Goal: Task Accomplishment & Management: Manage account settings

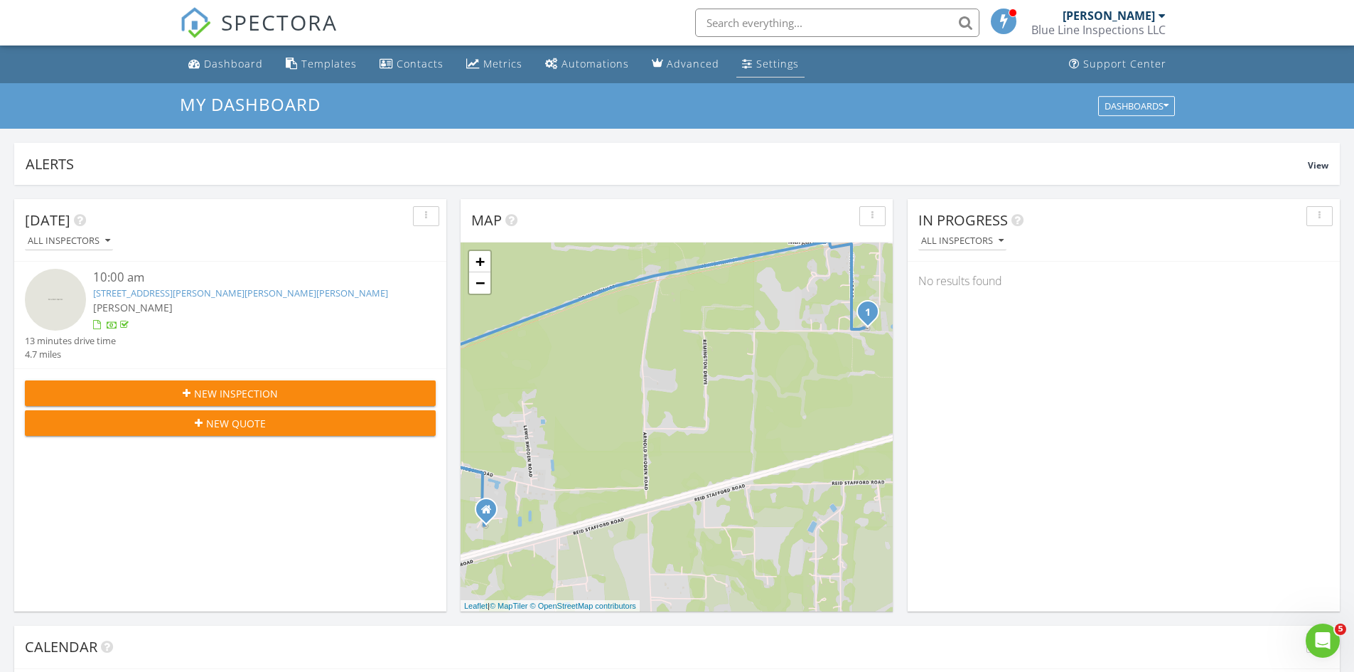
click at [763, 67] on div "Settings" at bounding box center [777, 64] width 43 height 14
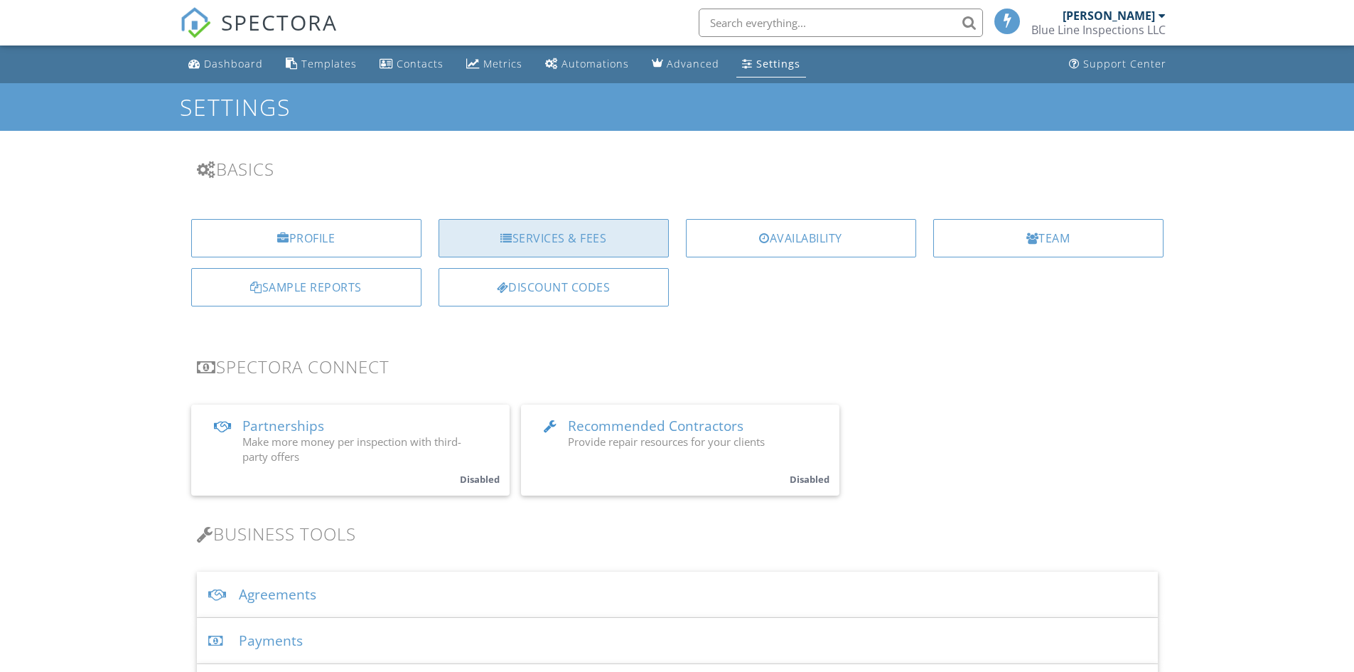
click at [579, 237] on div "Services & Fees" at bounding box center [554, 238] width 230 height 38
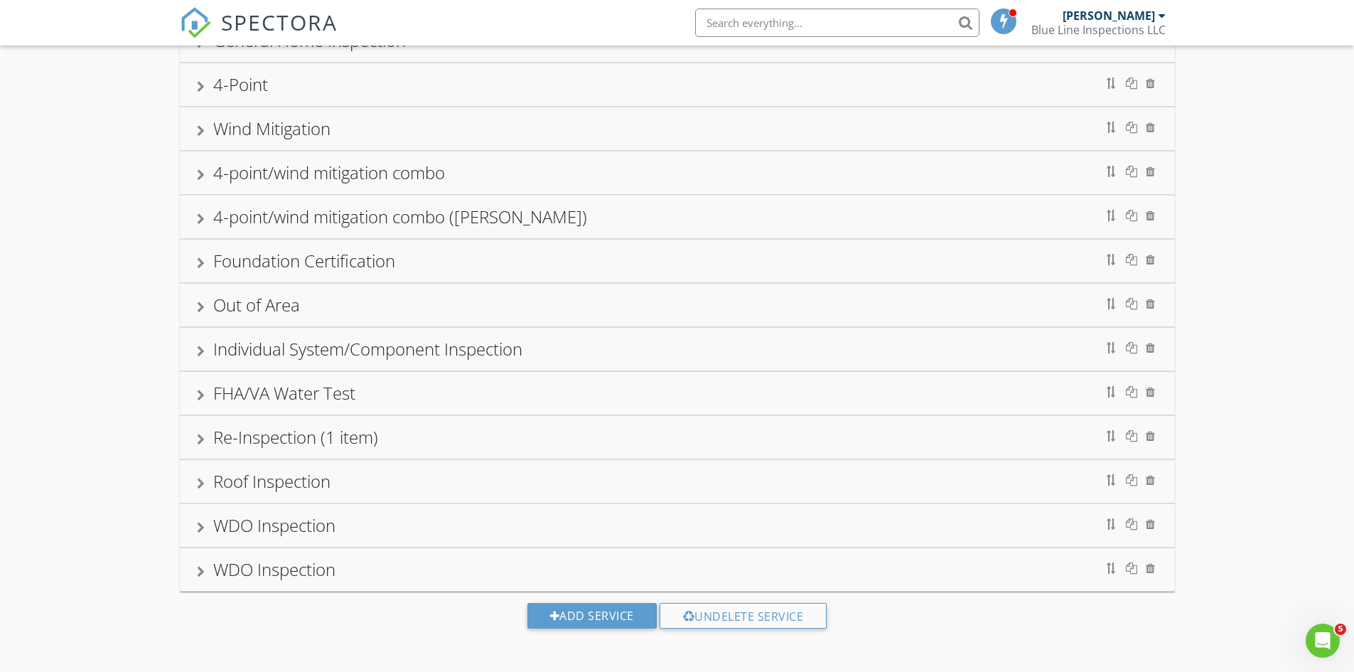
scroll to position [136, 0]
click at [198, 257] on div at bounding box center [201, 261] width 8 height 11
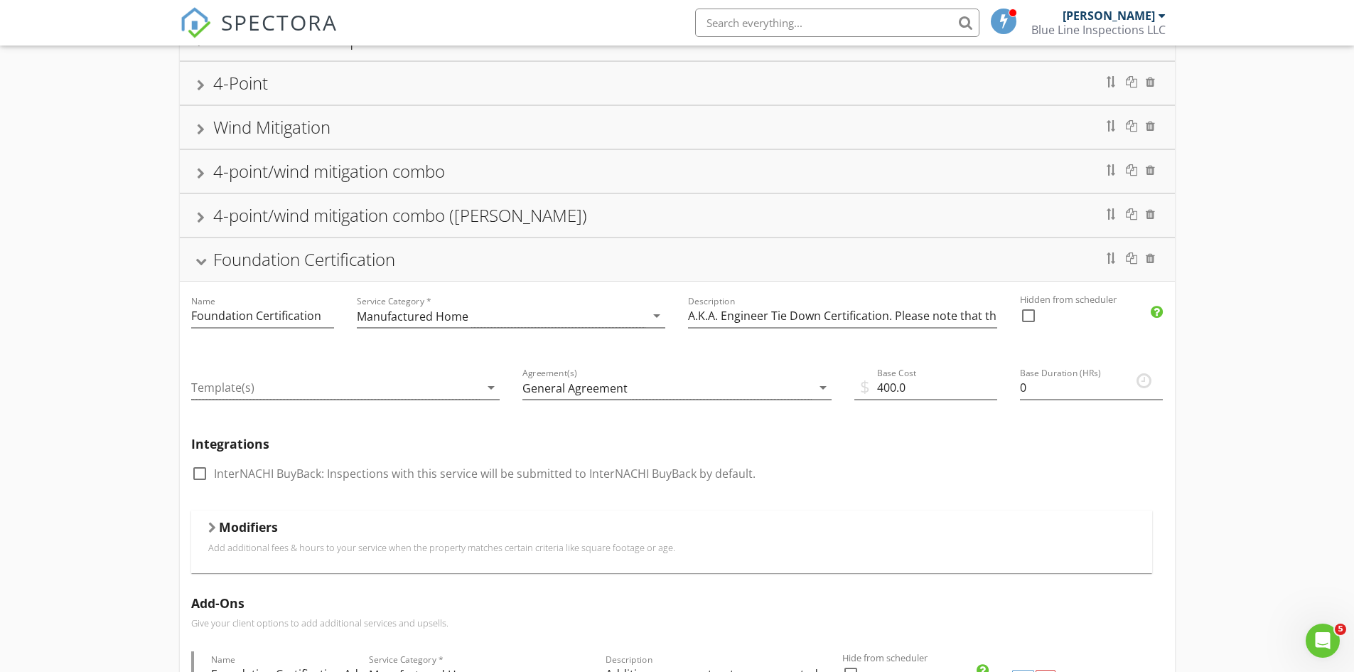
click at [198, 259] on div at bounding box center [200, 262] width 11 height 8
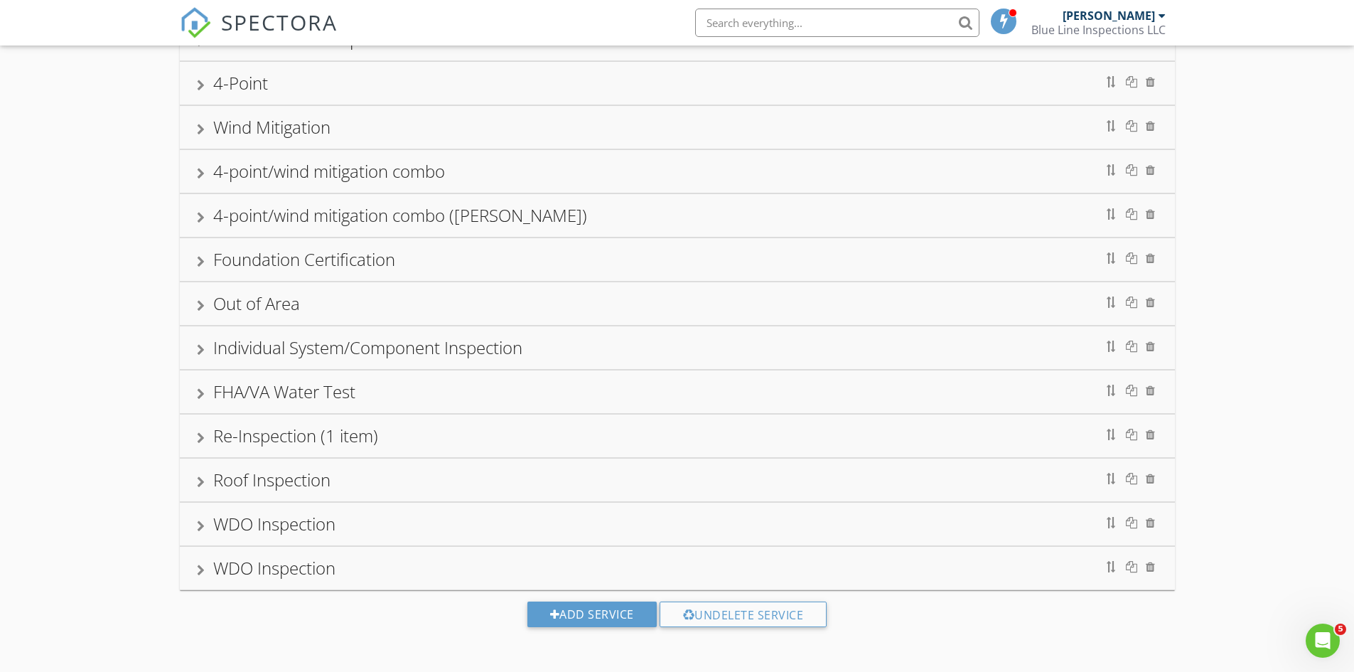
click at [205, 264] on div "Foundation Certification" at bounding box center [677, 260] width 961 height 26
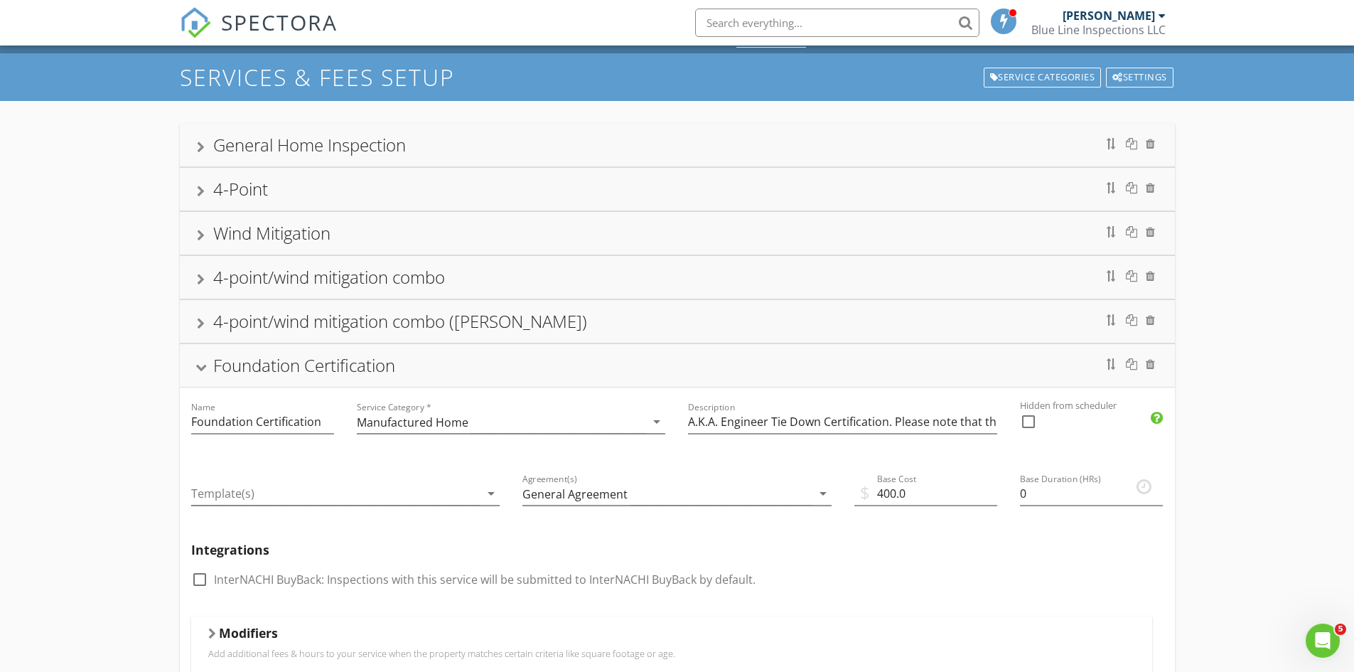
scroll to position [0, 0]
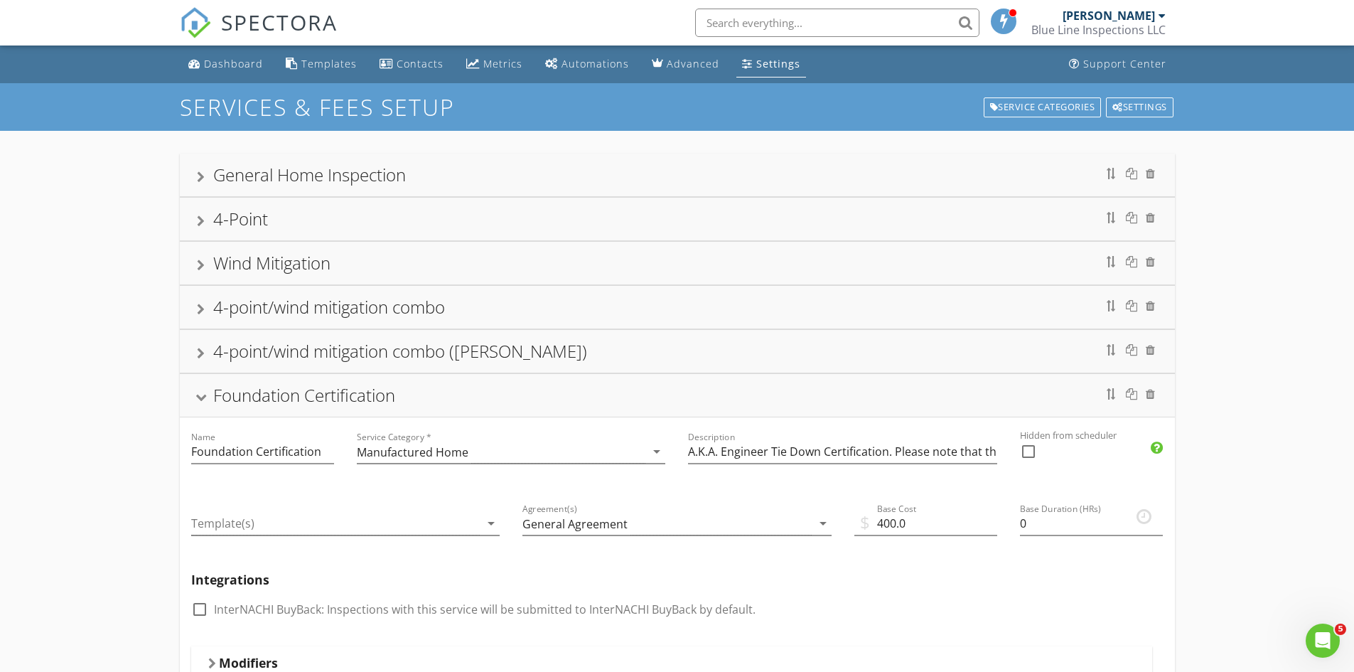
click at [206, 395] on div at bounding box center [200, 398] width 11 height 8
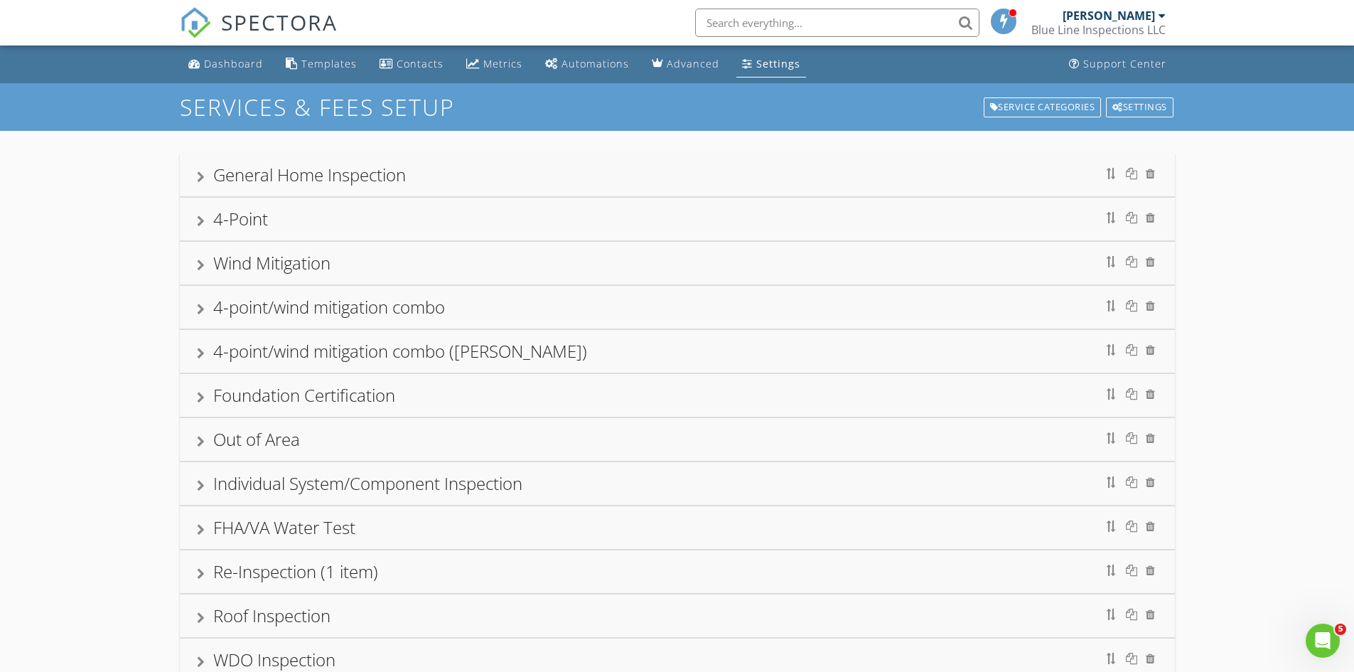
click at [203, 181] on div at bounding box center [201, 176] width 8 height 11
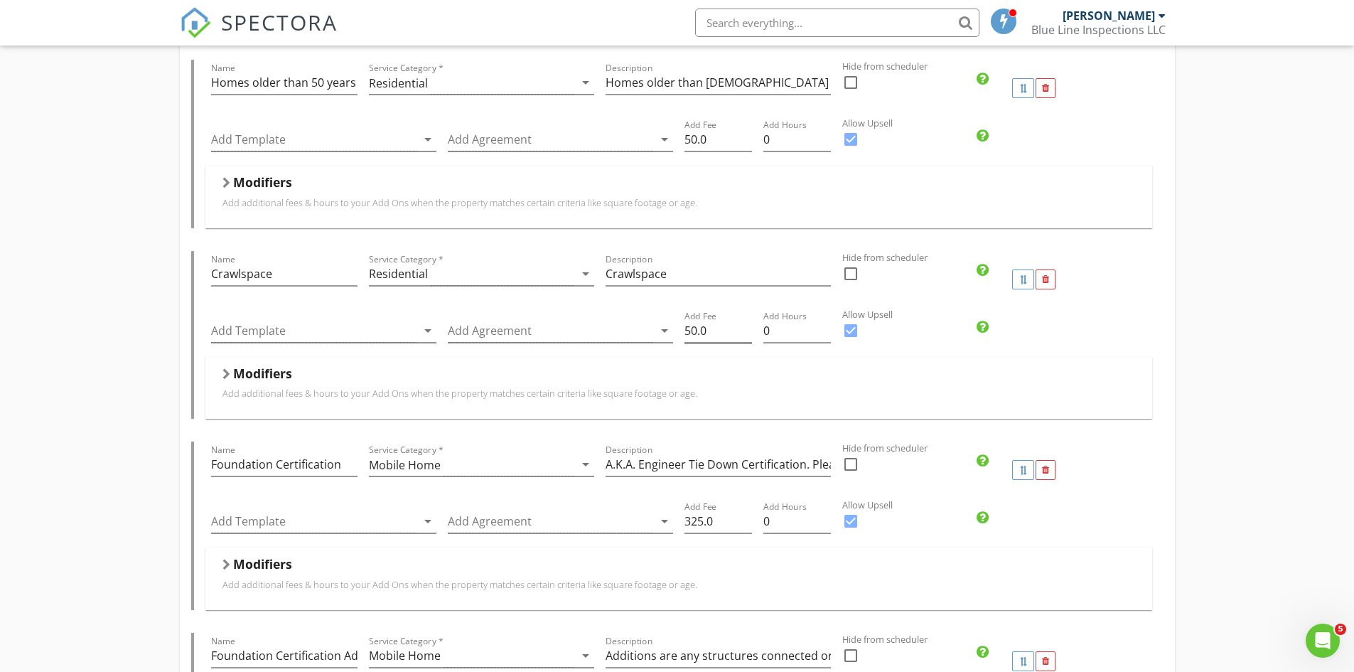
scroll to position [924, 0]
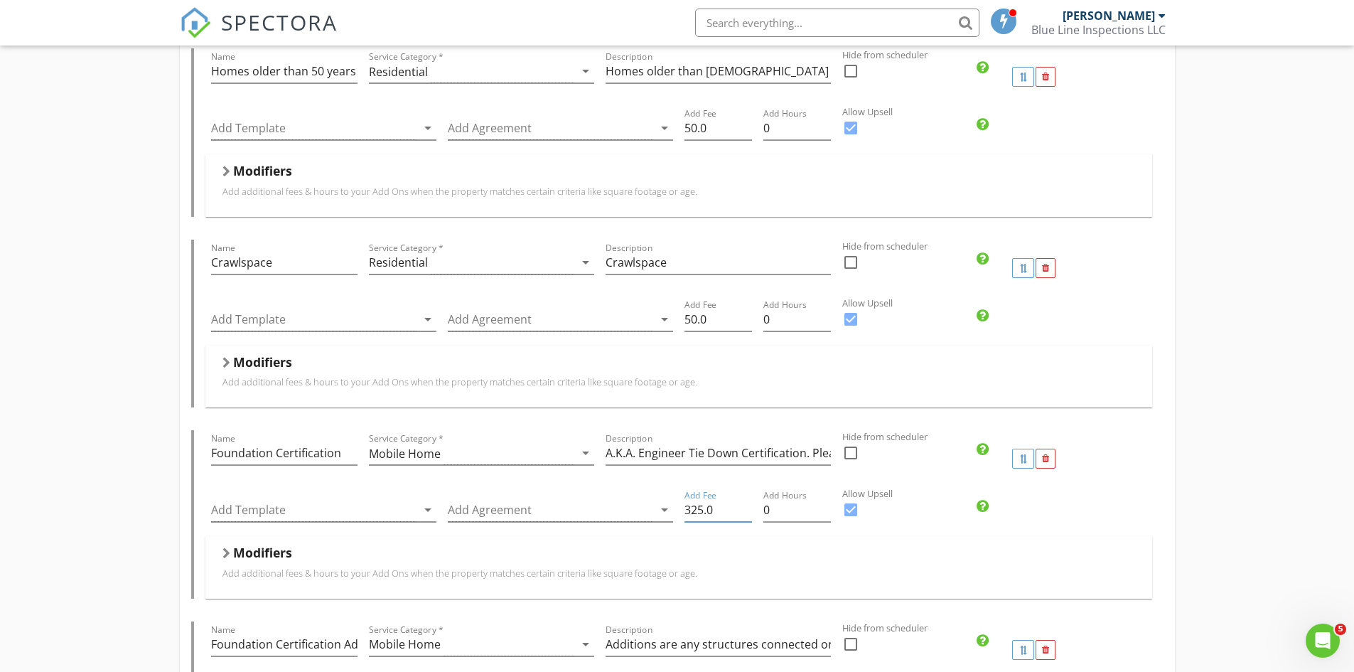
drag, startPoint x: 714, startPoint y: 510, endPoint x: 686, endPoint y: 510, distance: 27.7
click at [686, 510] on input "325.0" at bounding box center [719, 509] width 68 height 23
type input "350"
click at [878, 550] on div "Modifiers" at bounding box center [679, 556] width 913 height 22
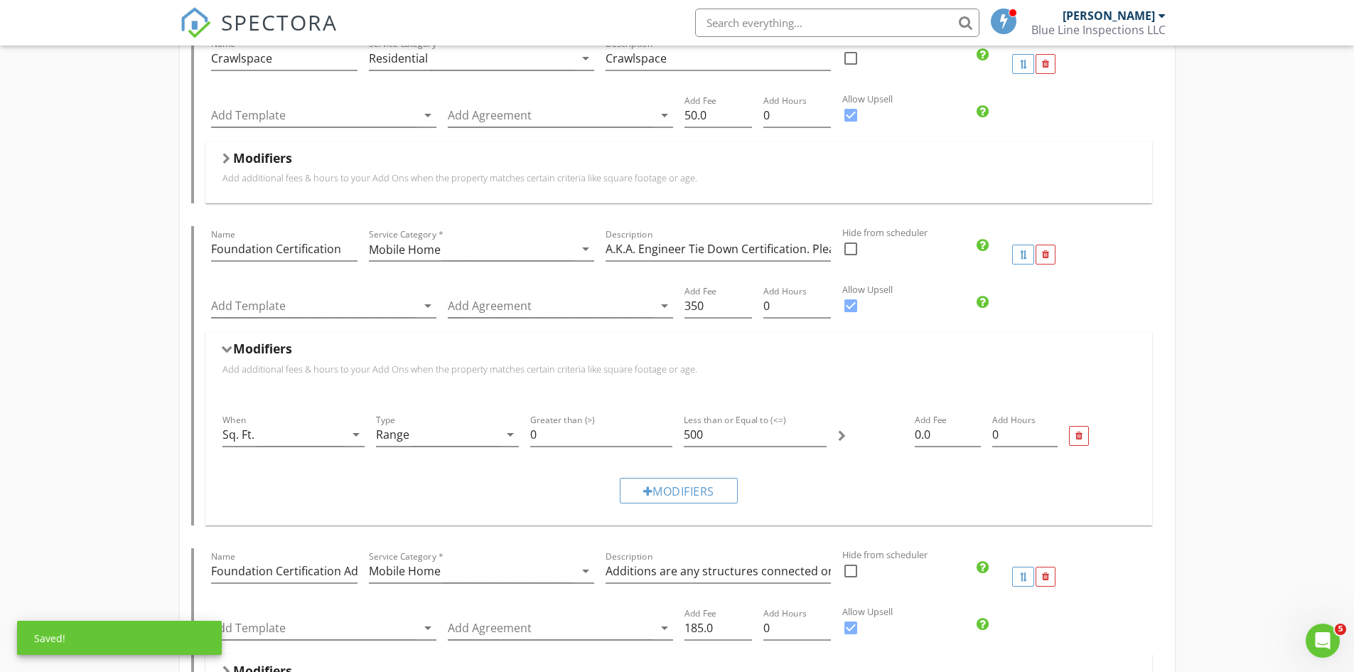
scroll to position [1137, 0]
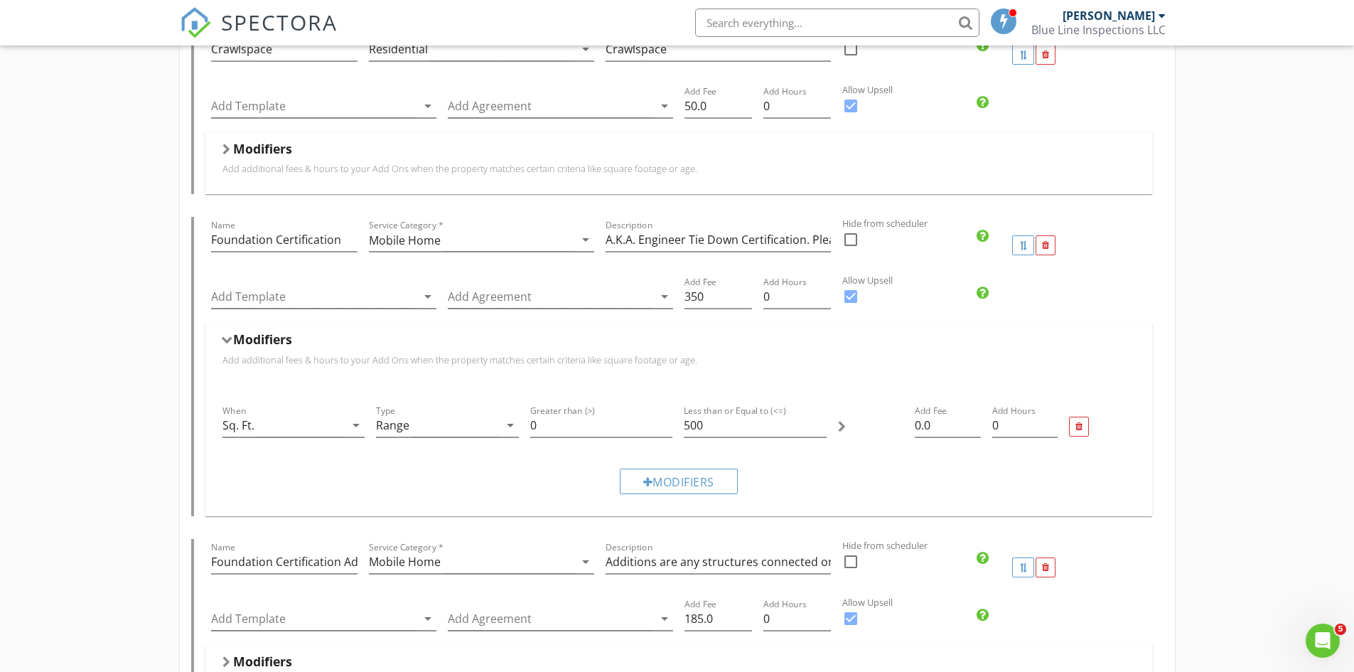
click at [235, 340] on h5 "Modifiers" at bounding box center [262, 339] width 59 height 14
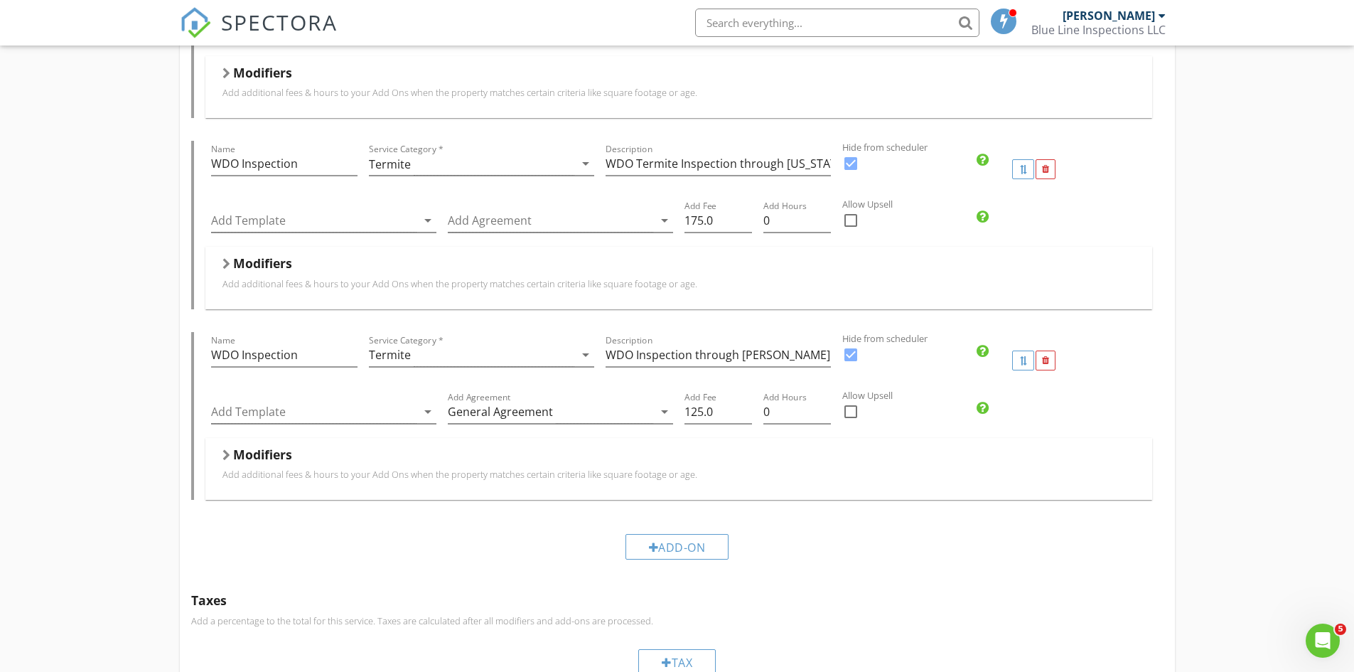
scroll to position [1991, 0]
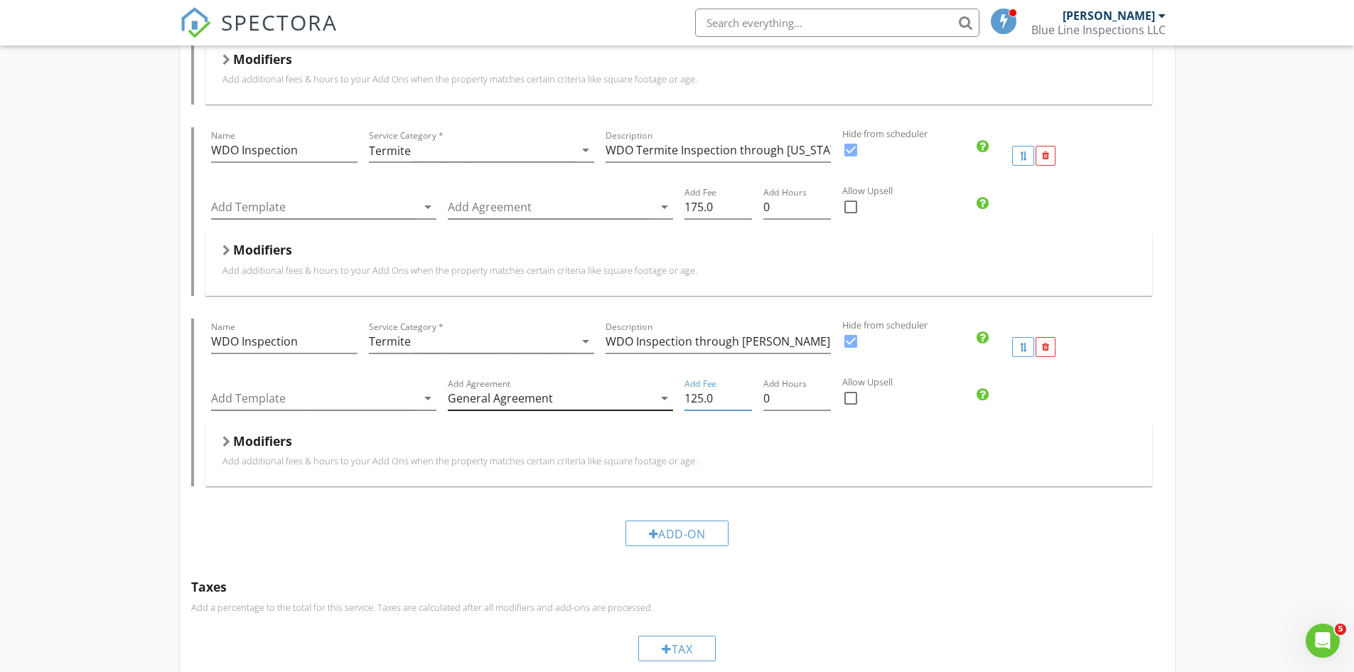
drag, startPoint x: 714, startPoint y: 400, endPoint x: 665, endPoint y: 397, distance: 49.1
click at [665, 397] on div "Add Template arrow_drop_down Add Agreement General Agreement arrow_drop_down Ad…" at bounding box center [678, 399] width 947 height 49
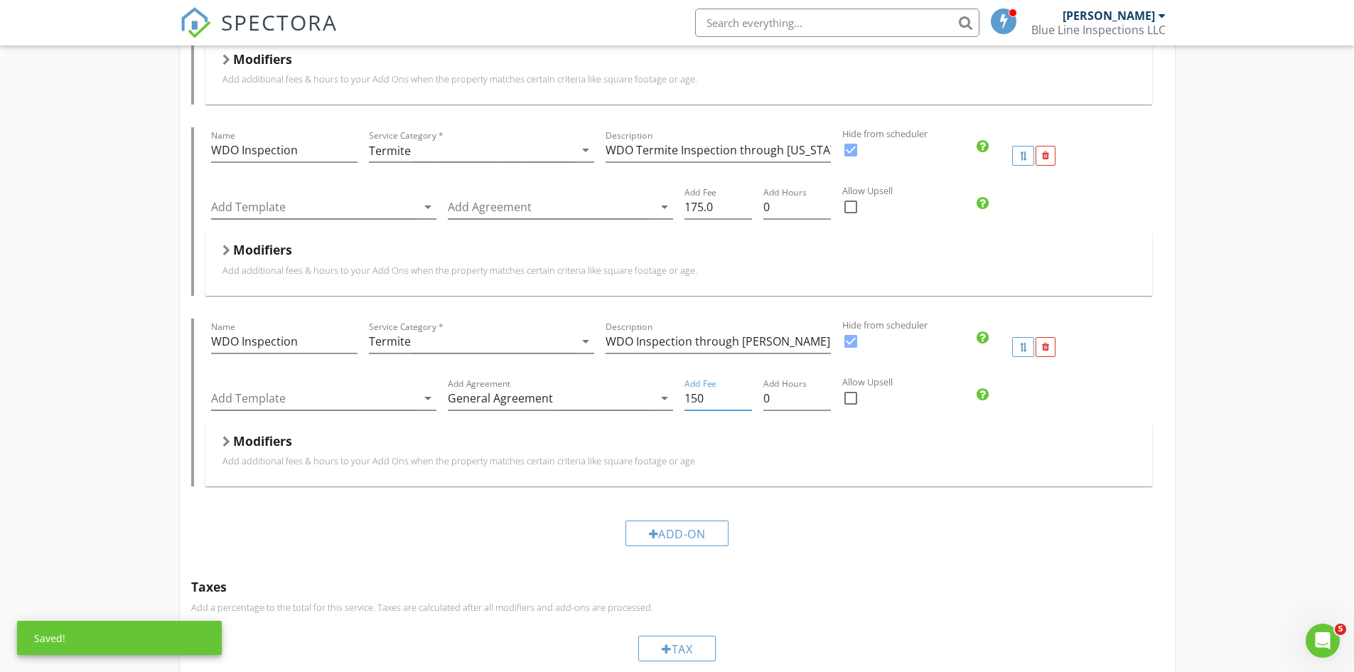
type input "150"
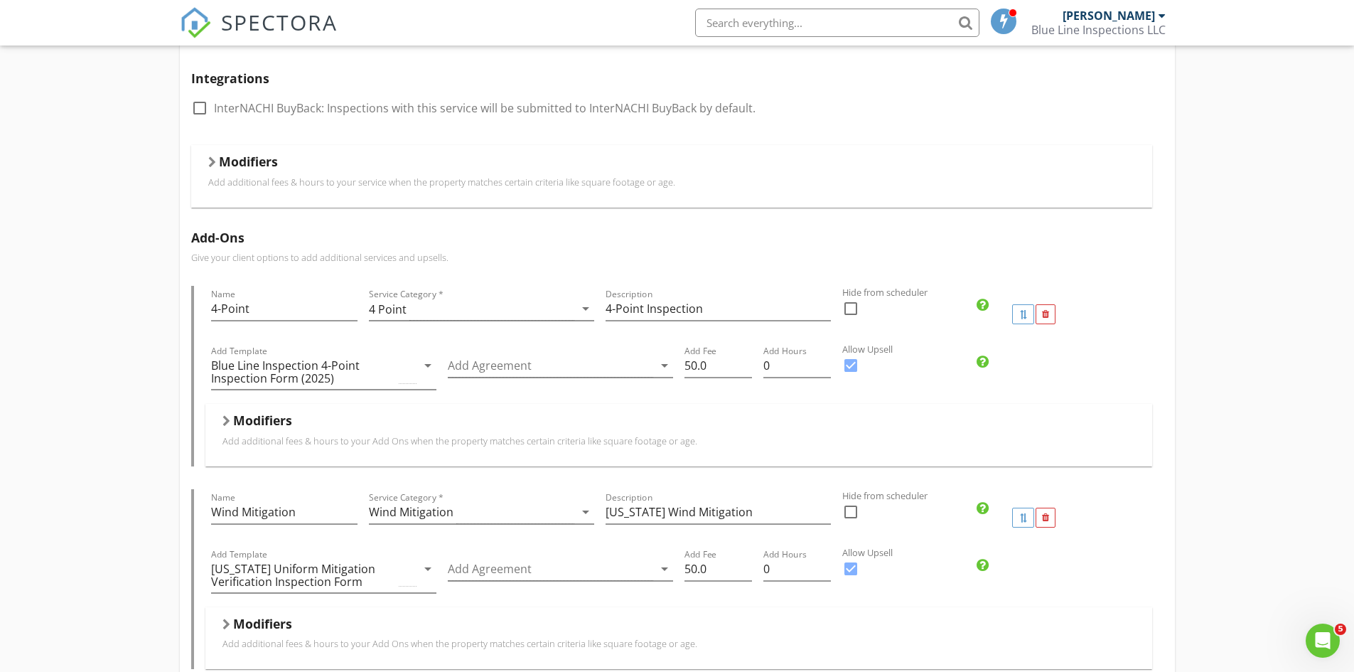
scroll to position [0, 0]
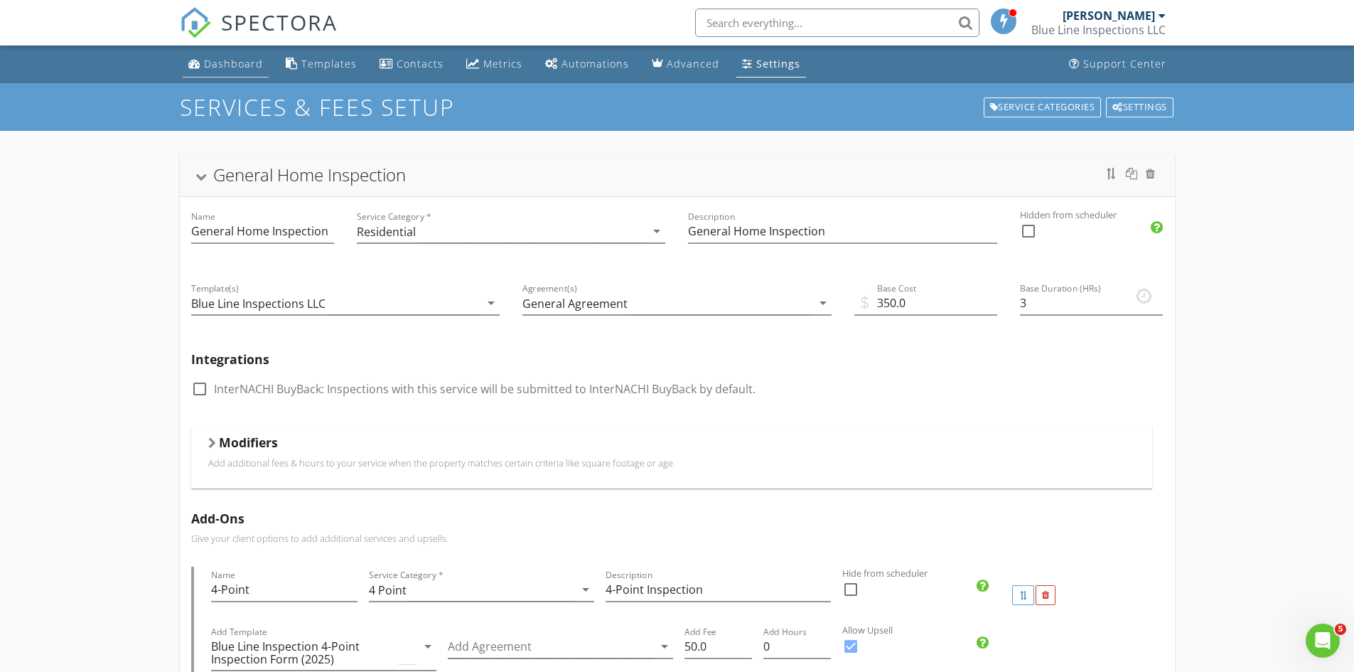
click at [217, 65] on div "Dashboard" at bounding box center [233, 64] width 59 height 14
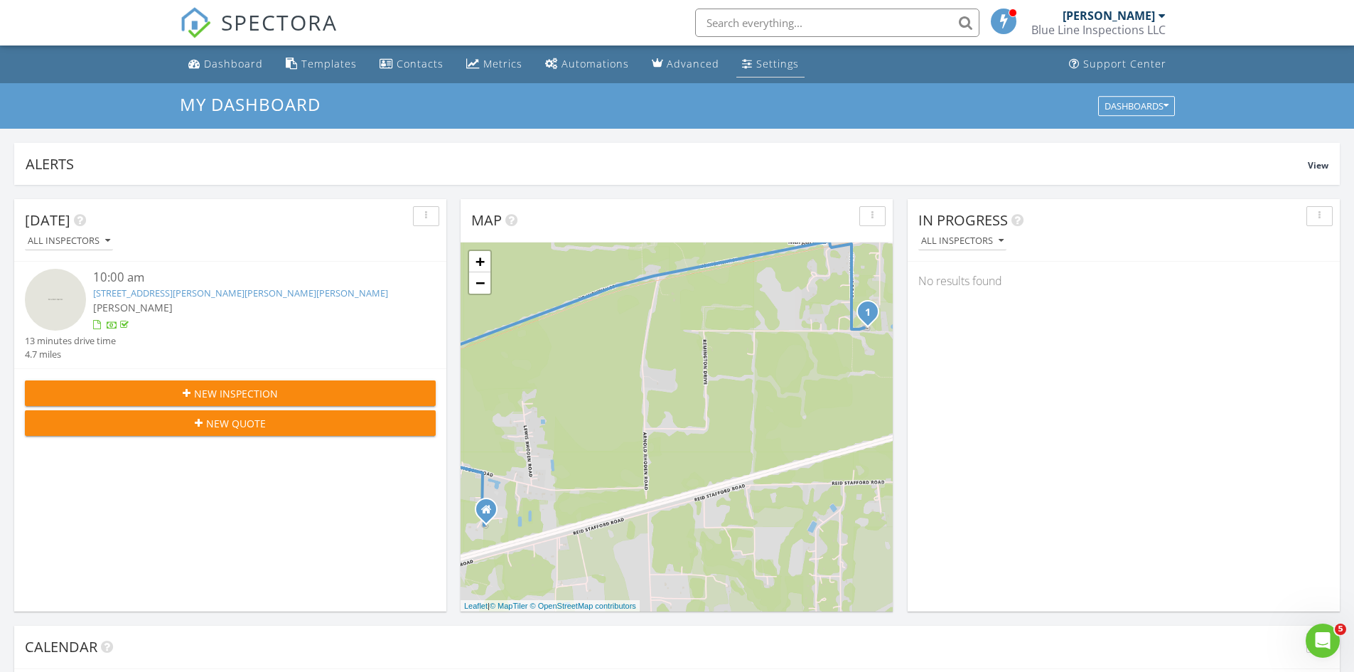
click at [756, 61] on div "Settings" at bounding box center [777, 64] width 43 height 14
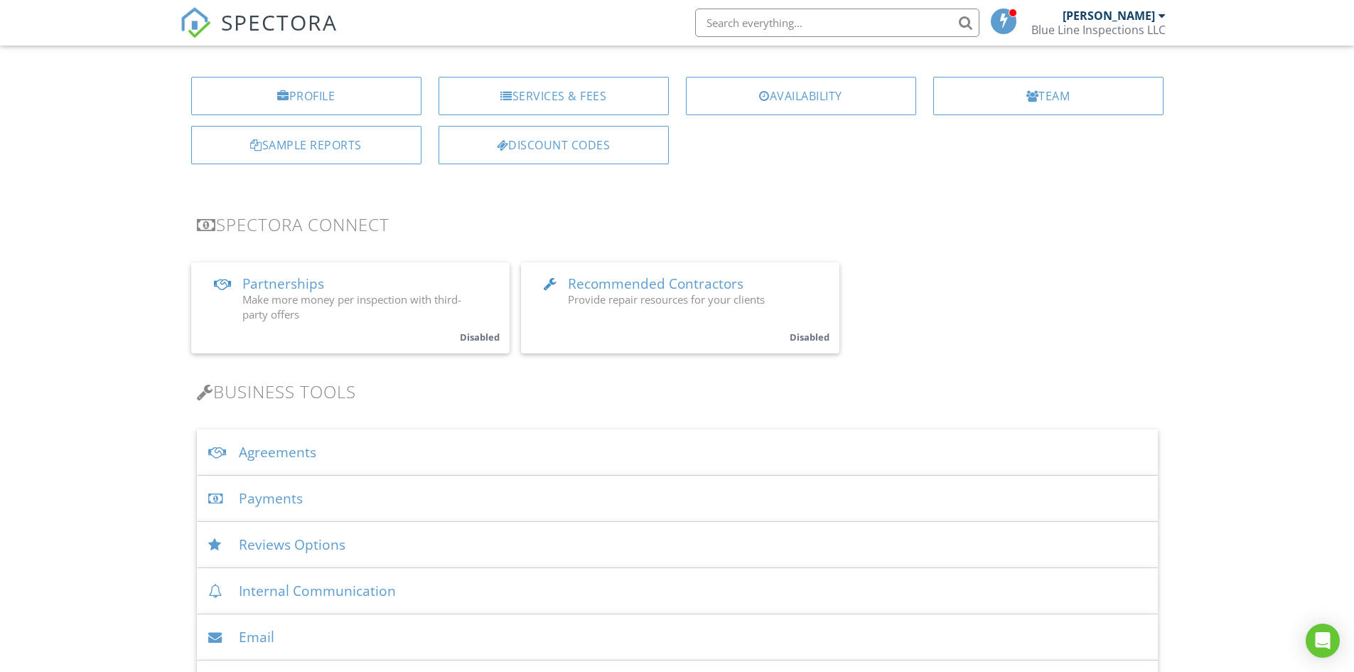
click at [274, 501] on div "Payments" at bounding box center [677, 499] width 961 height 46
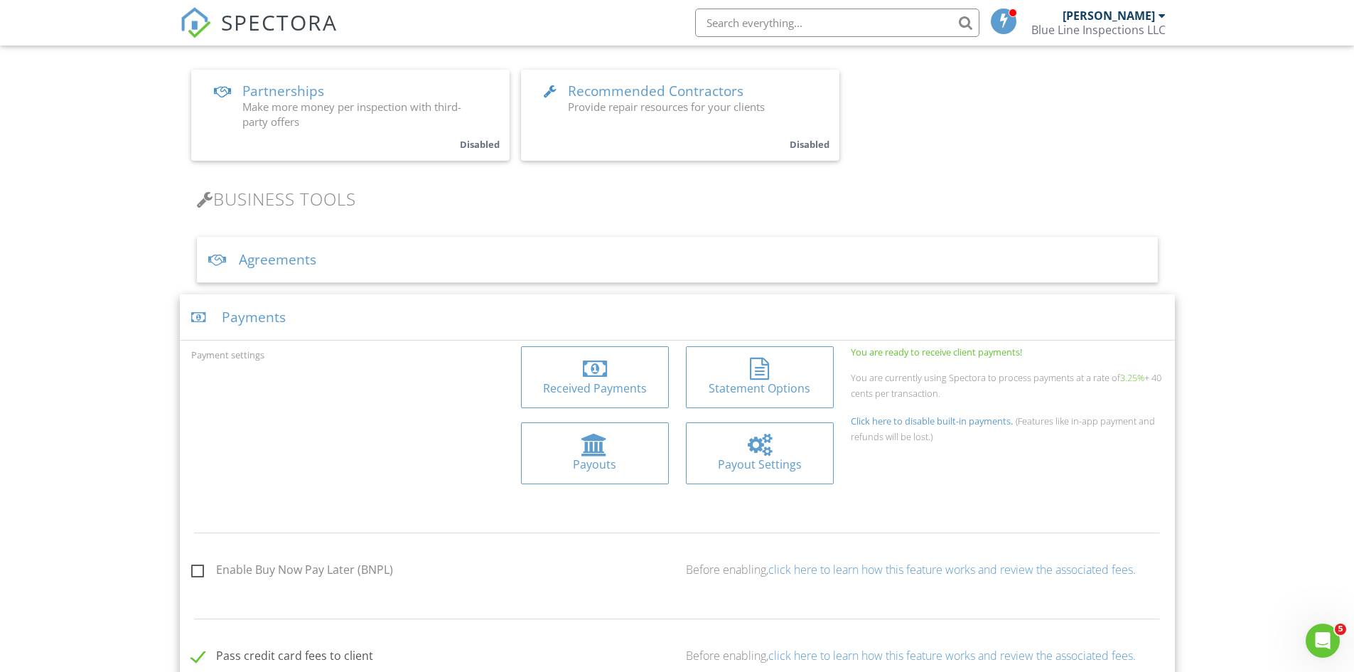
scroll to position [355, 0]
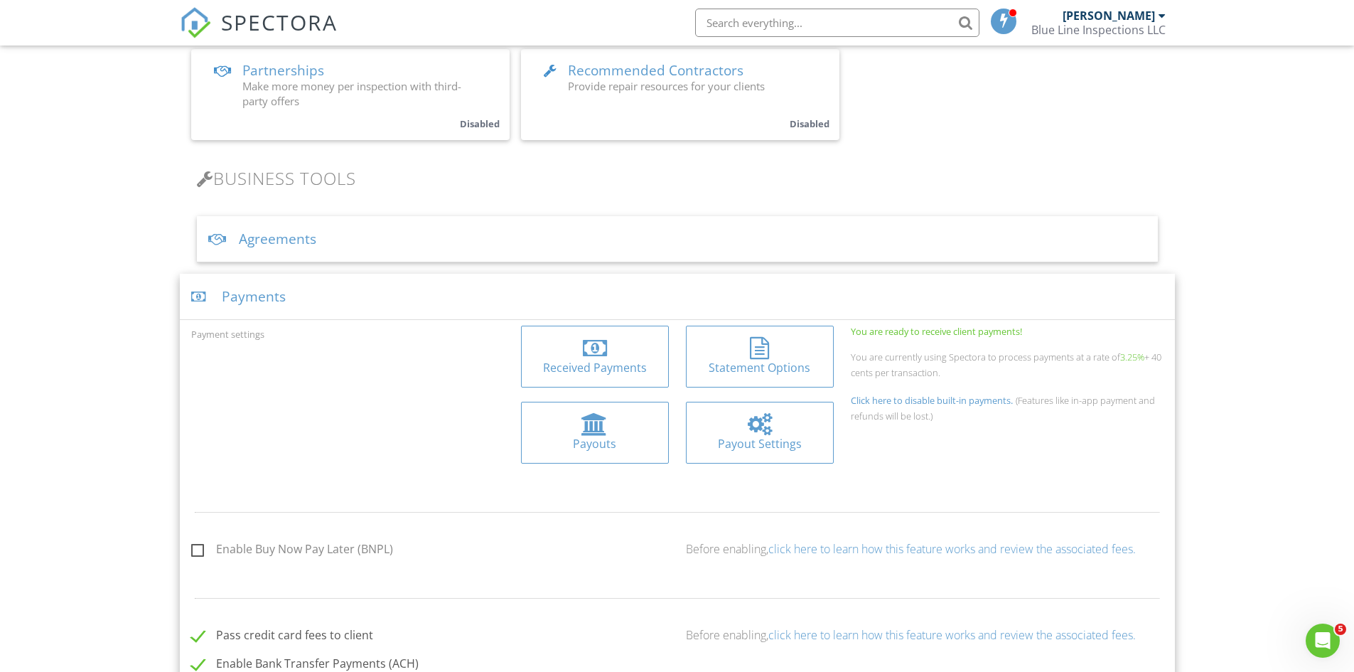
click at [602, 369] on div "Received Payments" at bounding box center [594, 368] width 125 height 16
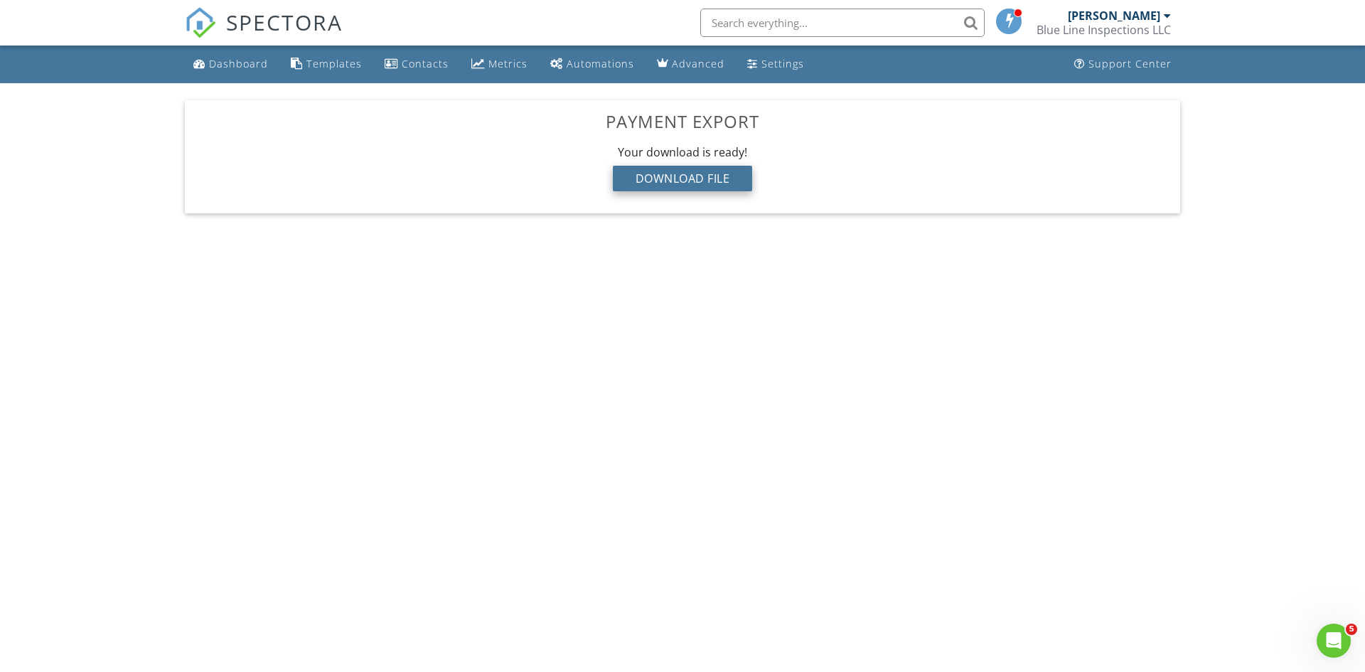
click at [688, 186] on div "Download File" at bounding box center [683, 179] width 140 height 26
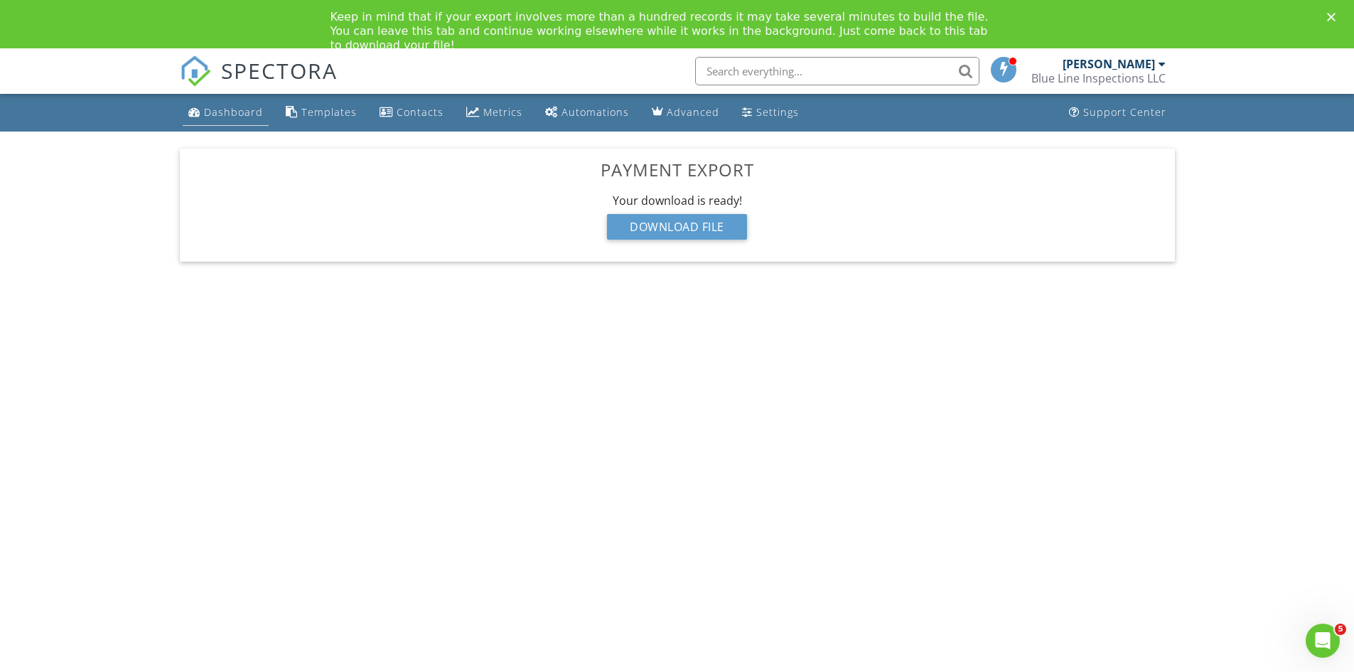
click at [235, 112] on div "Dashboard" at bounding box center [233, 112] width 59 height 14
